Goal: Information Seeking & Learning: Learn about a topic

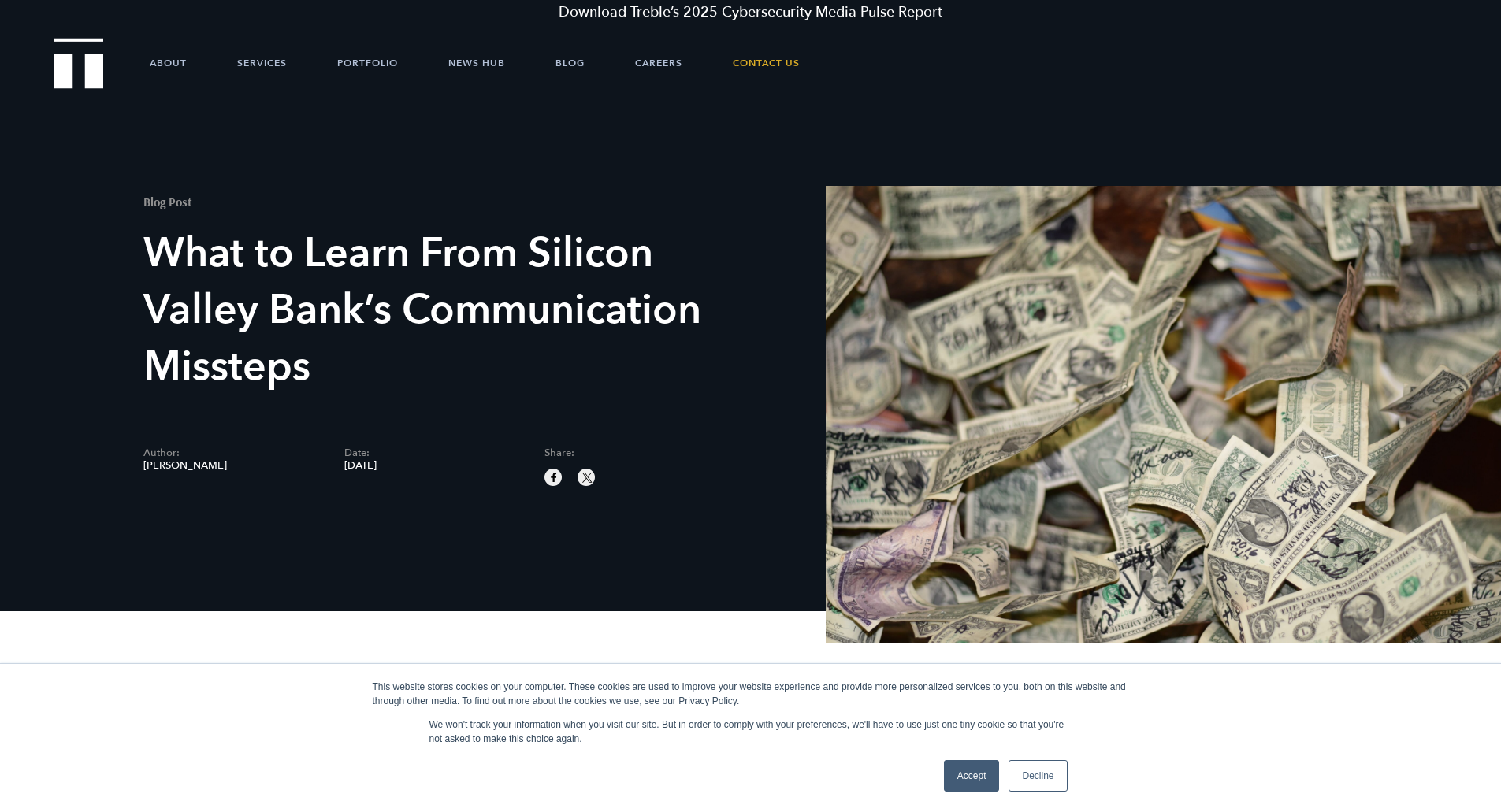
click at [958, 778] on link "Accept" at bounding box center [972, 776] width 56 height 31
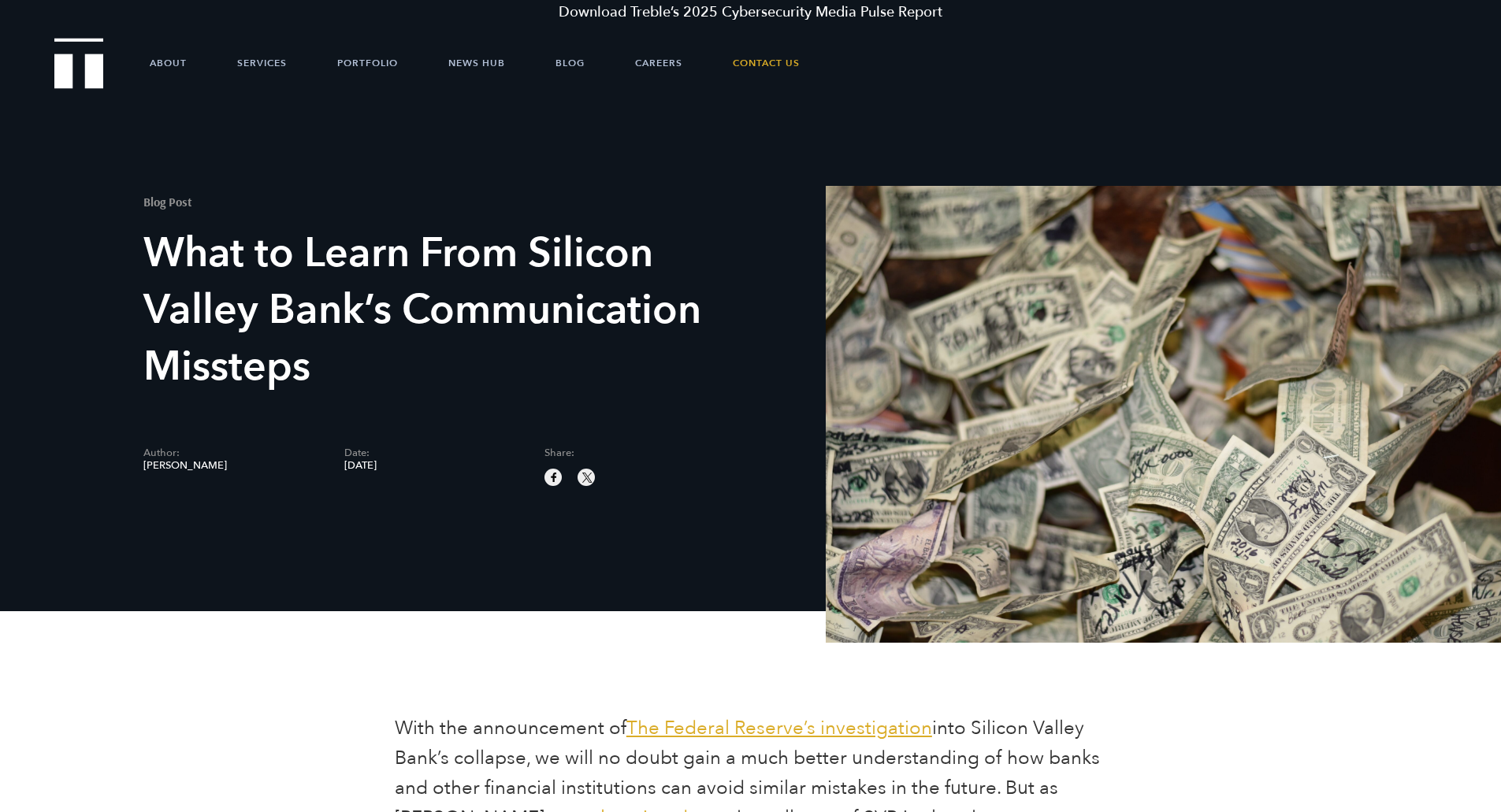
click at [976, 506] on span at bounding box center [1163, 414] width 675 height 456
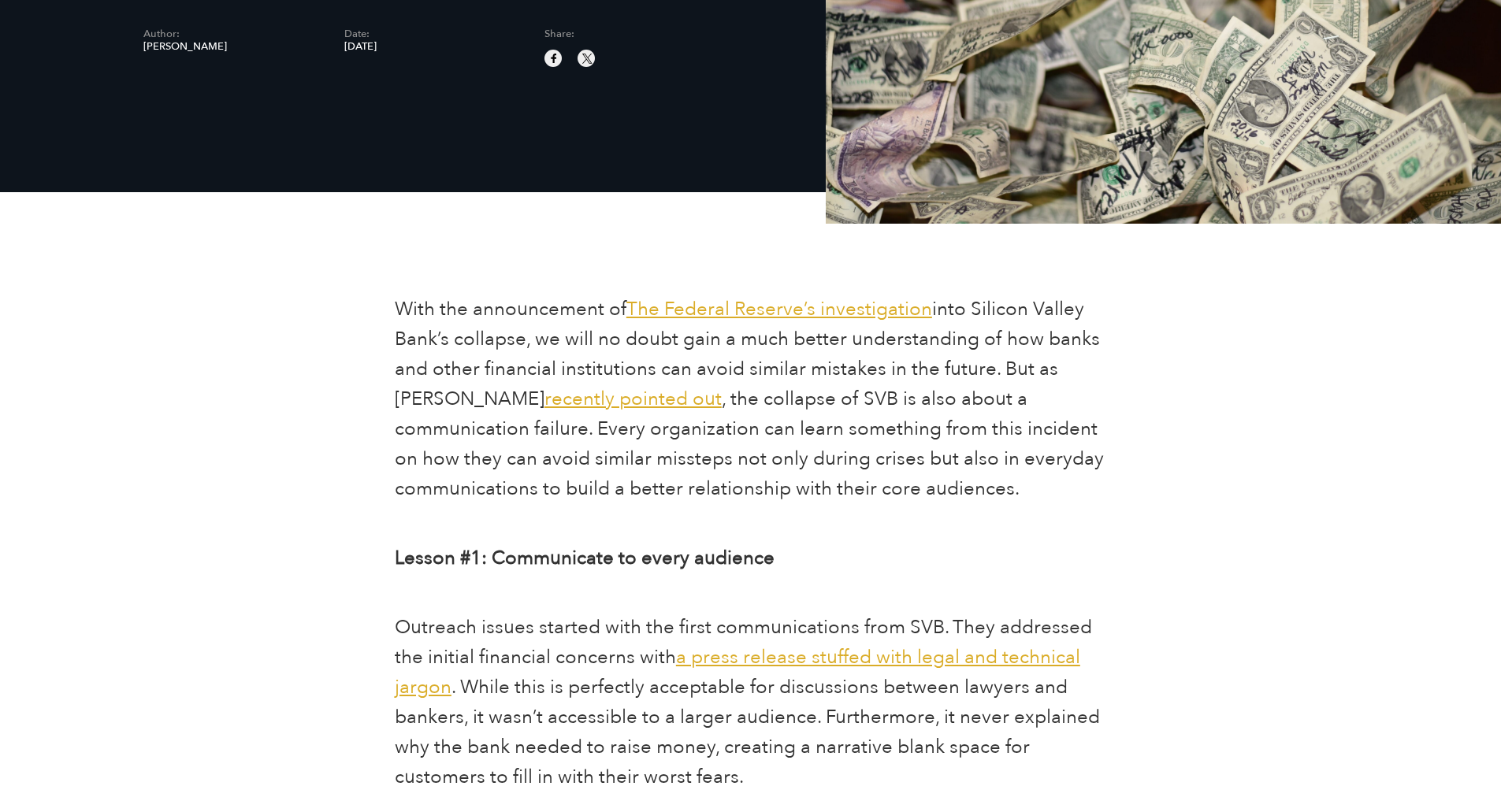
scroll to position [473, 0]
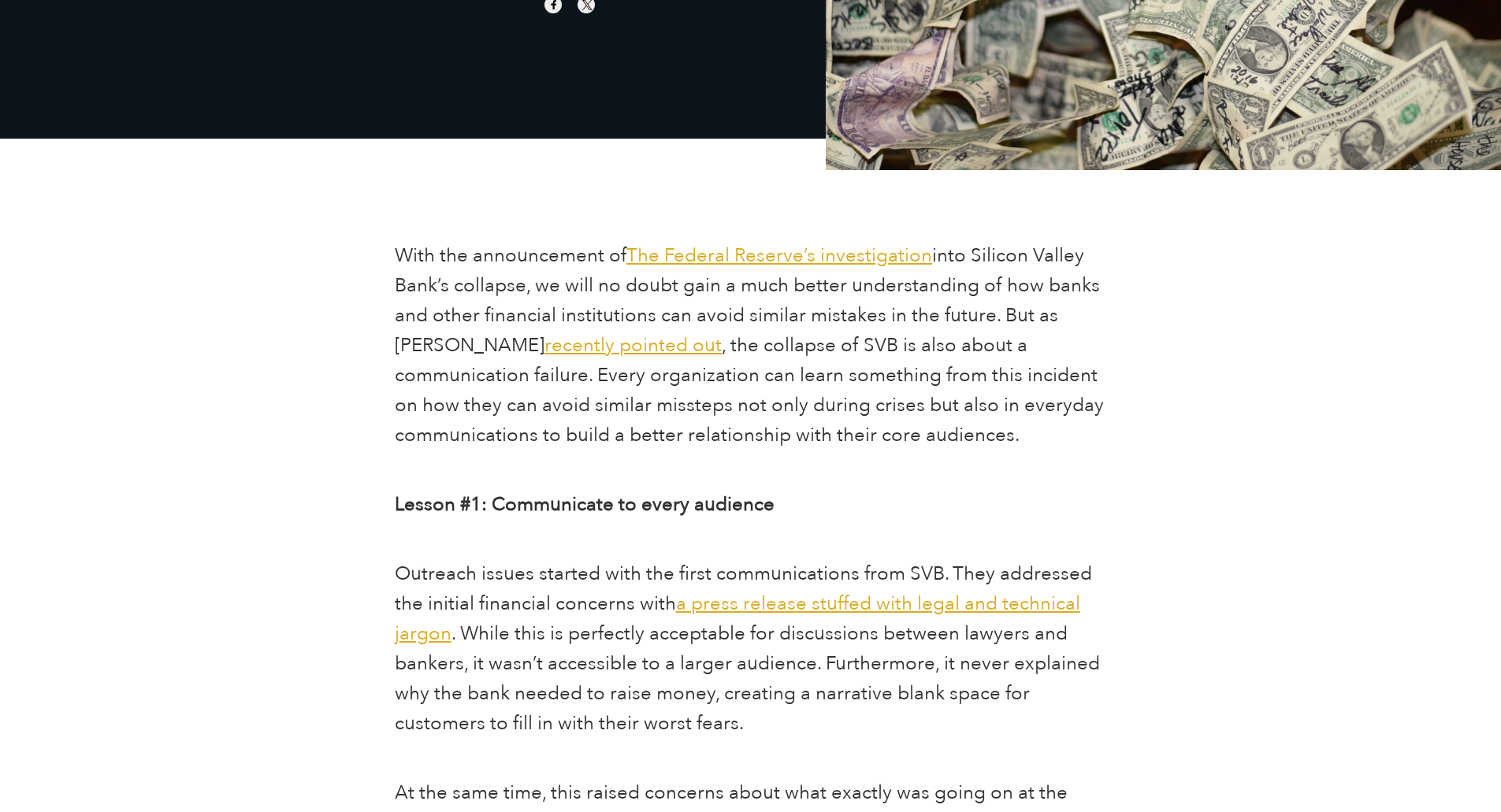
click at [587, 351] on span "recently pointed out" at bounding box center [633, 346] width 177 height 26
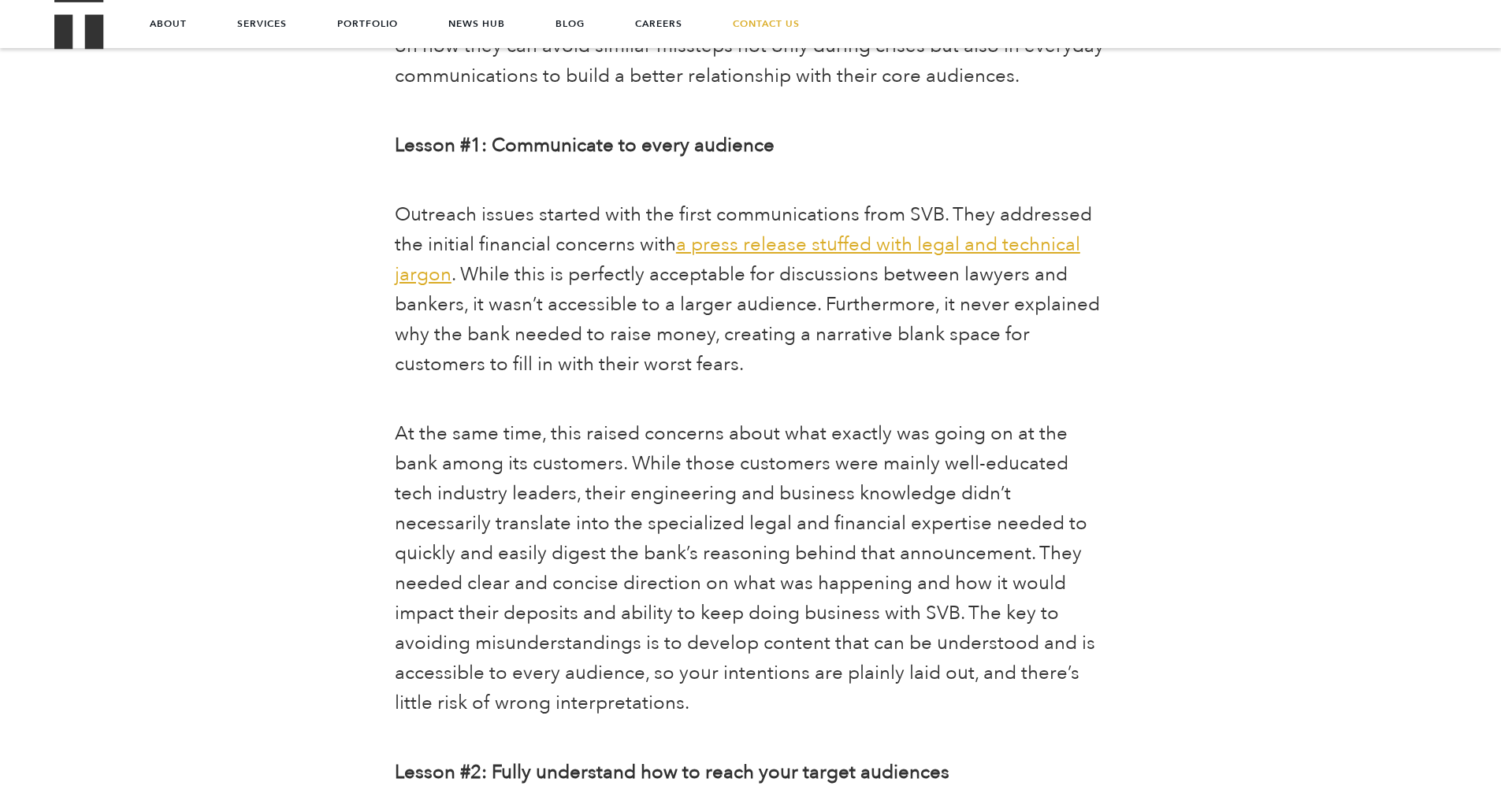
scroll to position [798, 0]
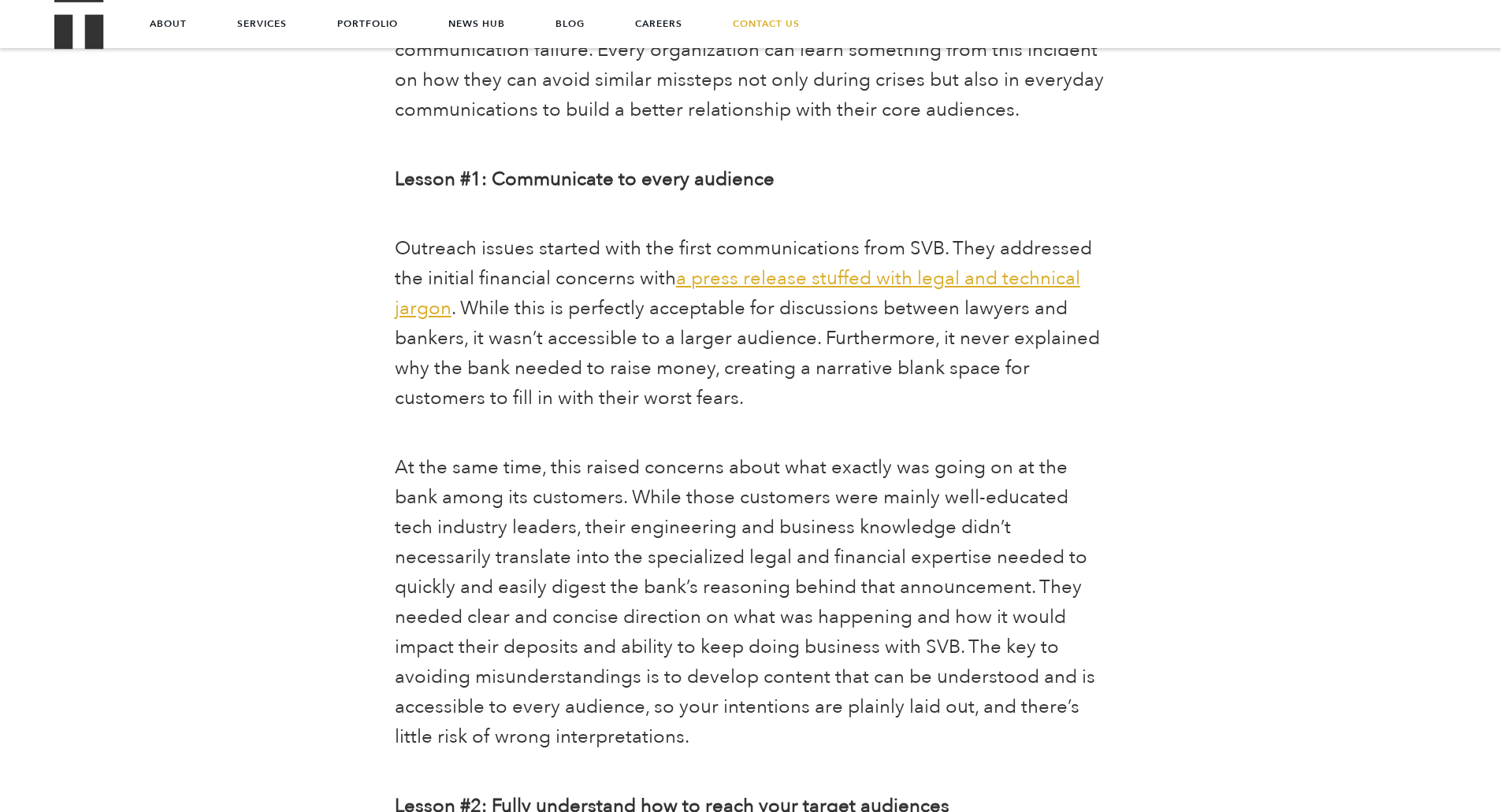
click at [703, 276] on span "a press release stuffed with legal and technical jargon" at bounding box center [738, 293] width 685 height 56
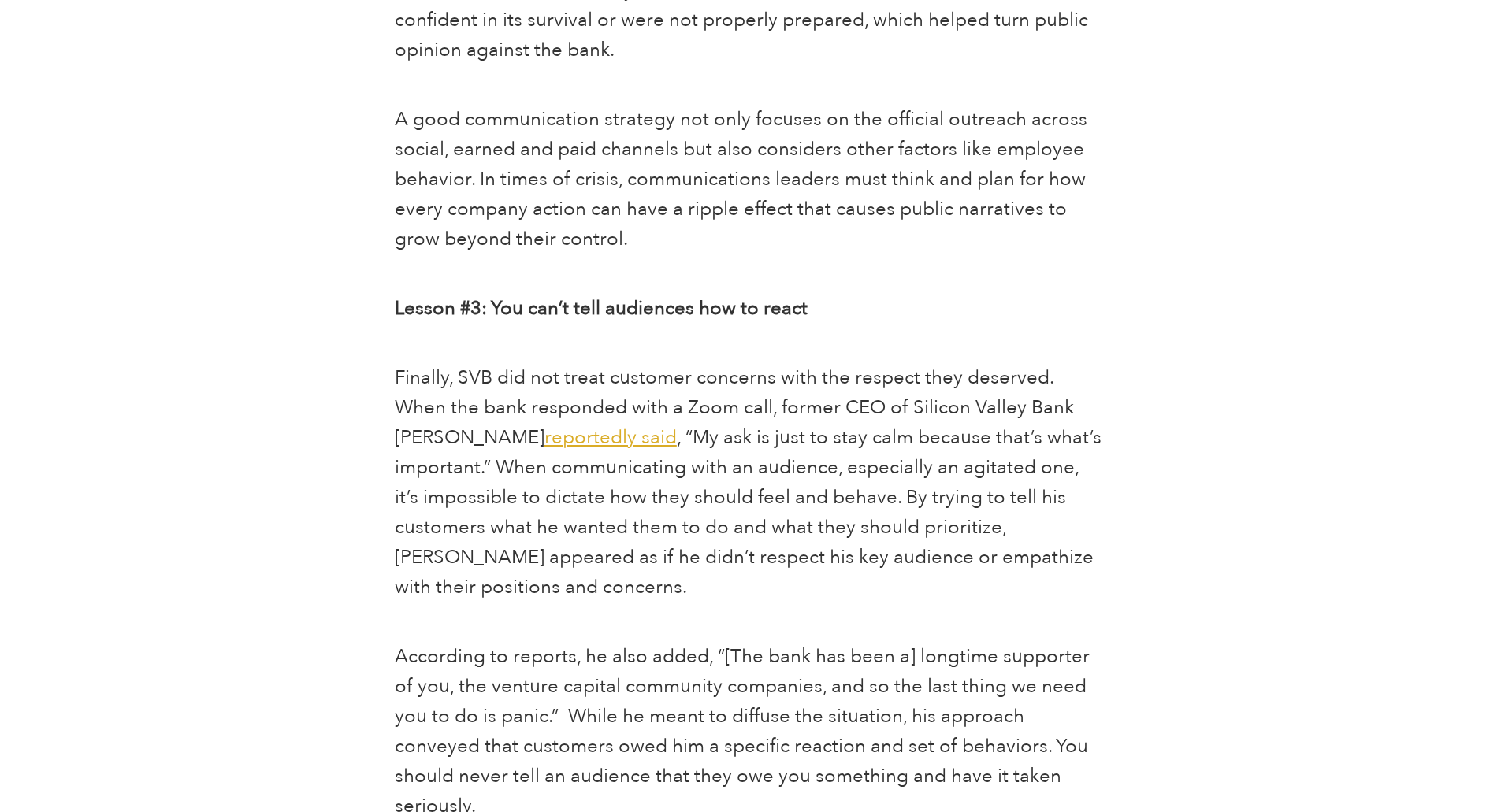
scroll to position [2206, 0]
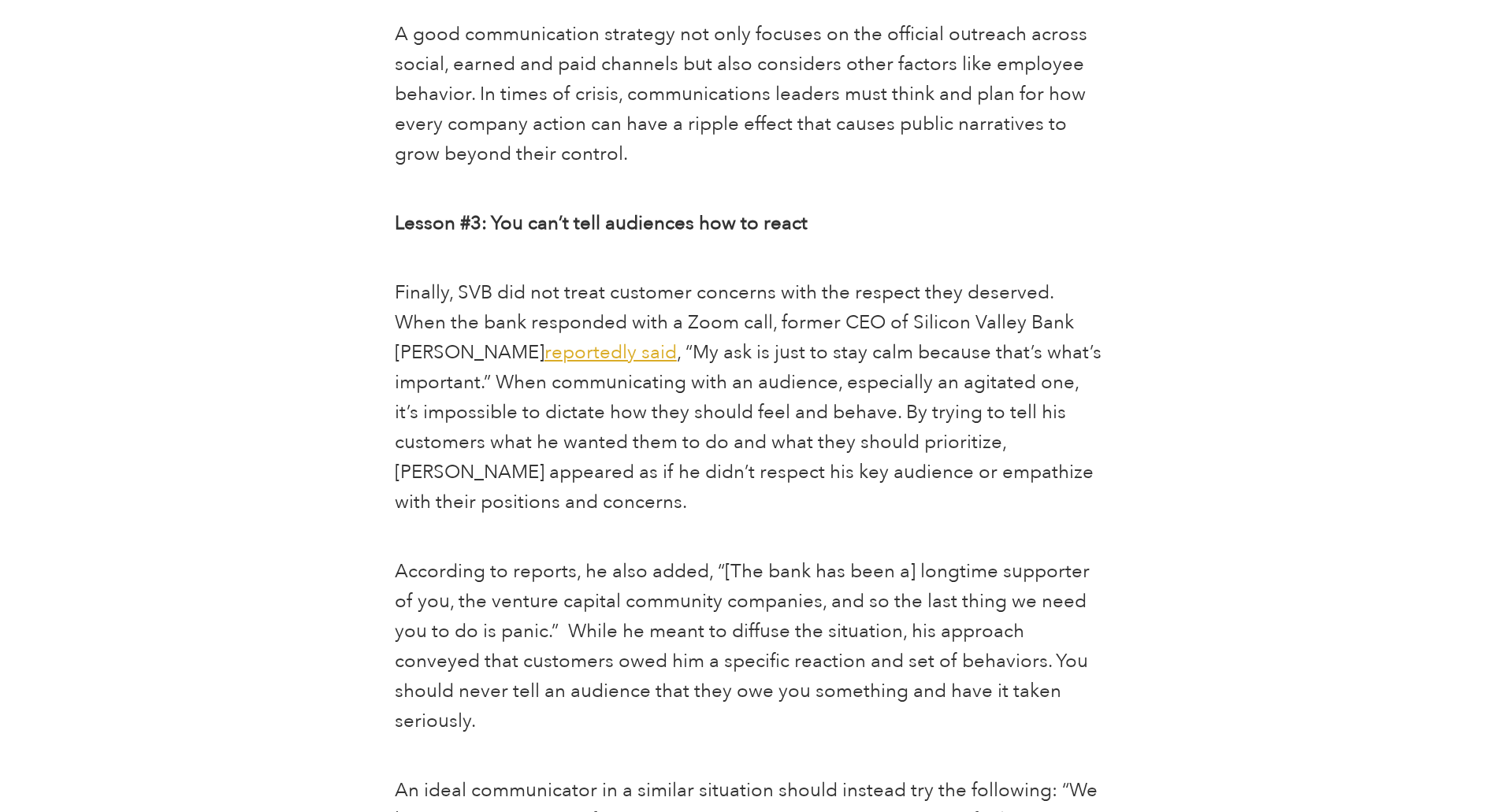
click at [544, 354] on span "reportedly said" at bounding box center [610, 352] width 132 height 26
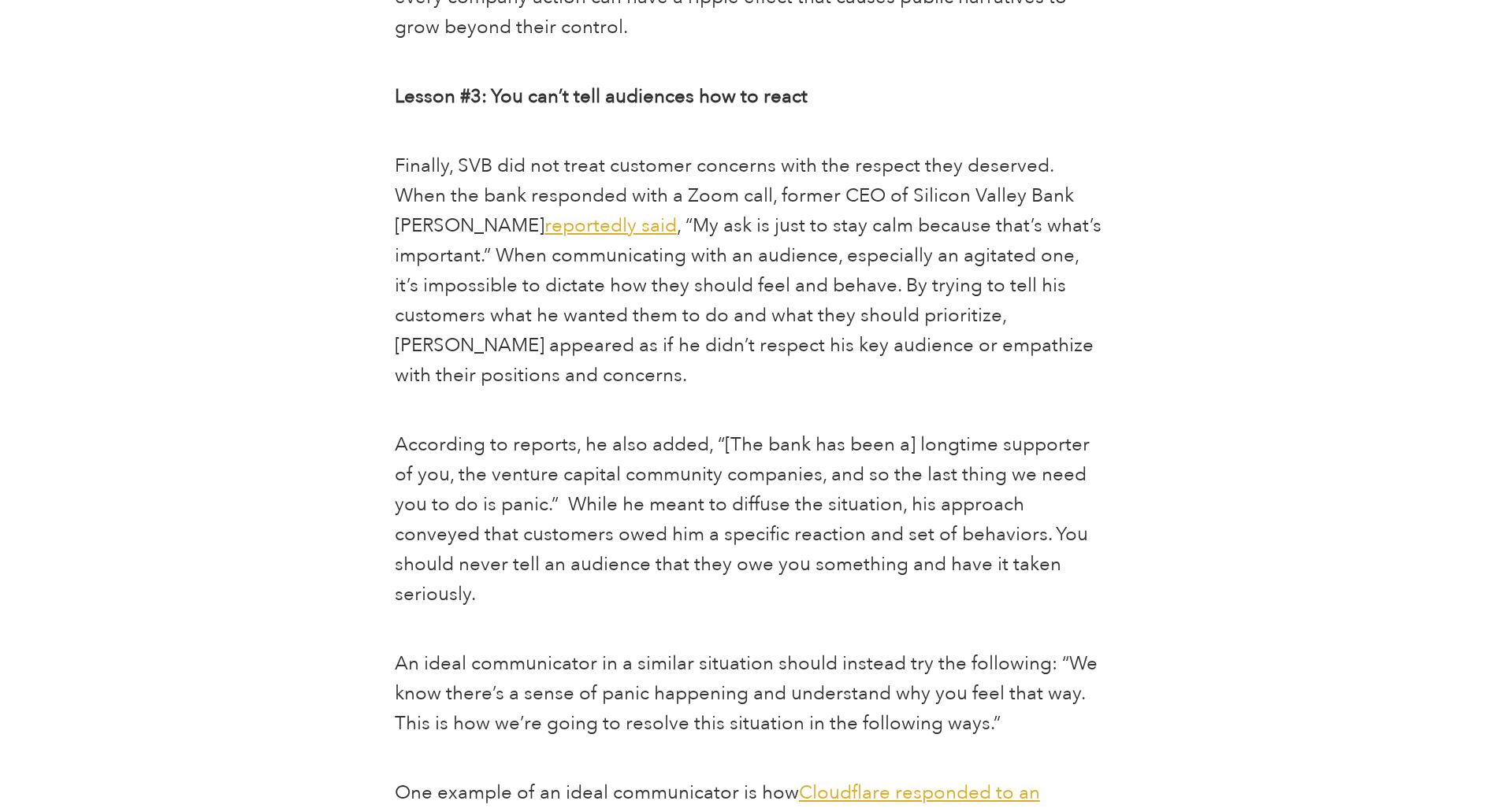
scroll to position [2359, 0]
